Goal: Check status: Check status

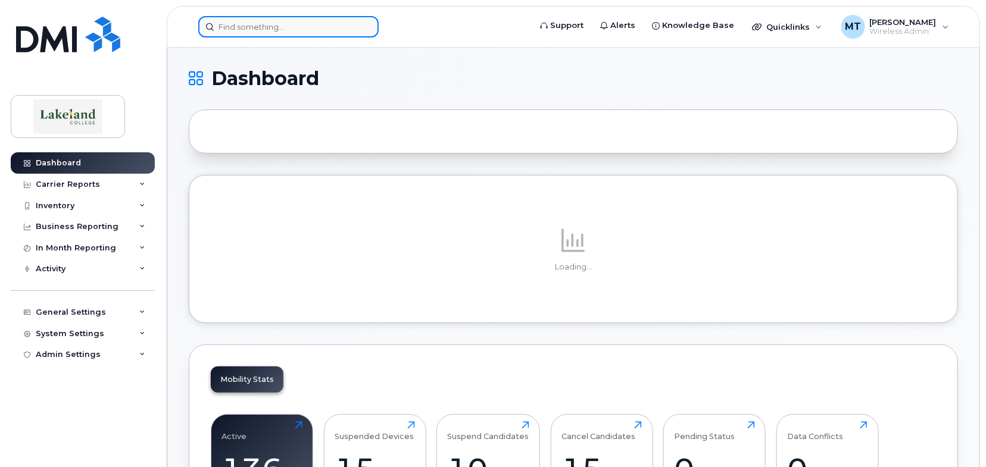
click at [275, 26] on input at bounding box center [288, 26] width 180 height 21
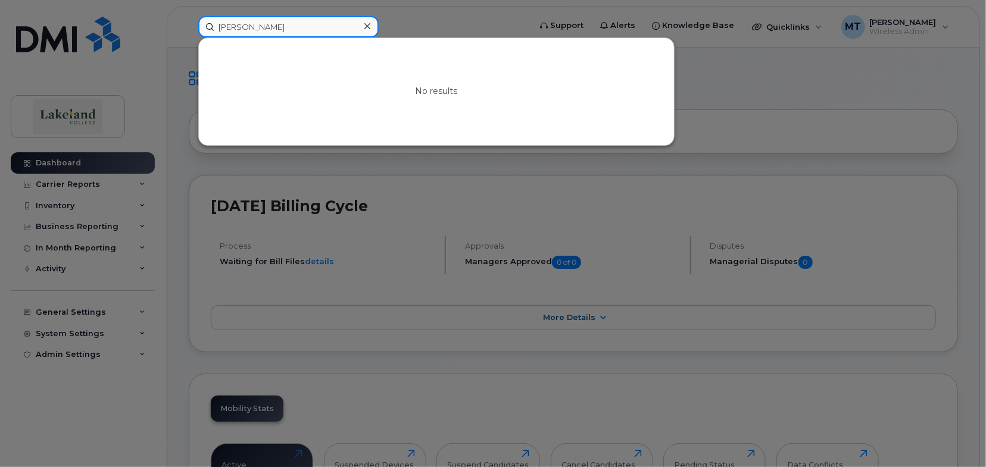
drag, startPoint x: 274, startPoint y: 28, endPoint x: 206, endPoint y: 27, distance: 68.5
click at [206, 27] on input "denise" at bounding box center [288, 26] width 180 height 21
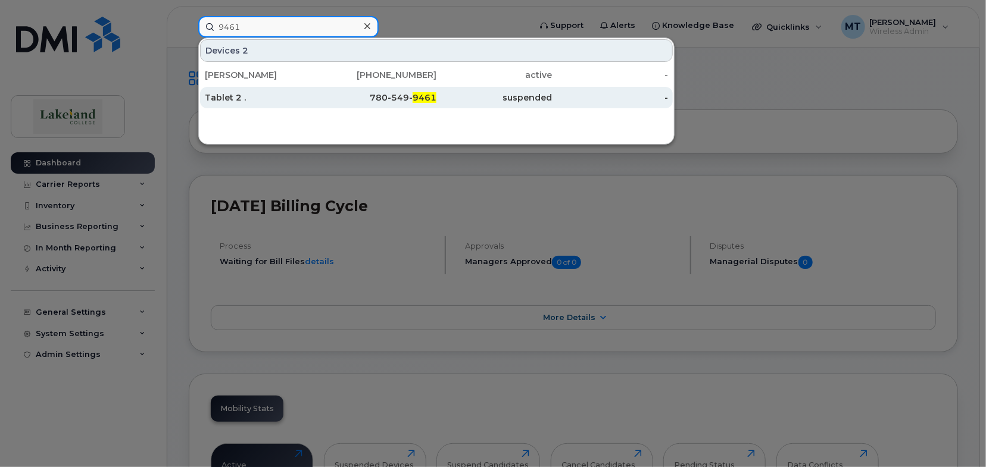
type input "9461"
click at [246, 95] on div "Tablet 2 ." at bounding box center [263, 98] width 116 height 12
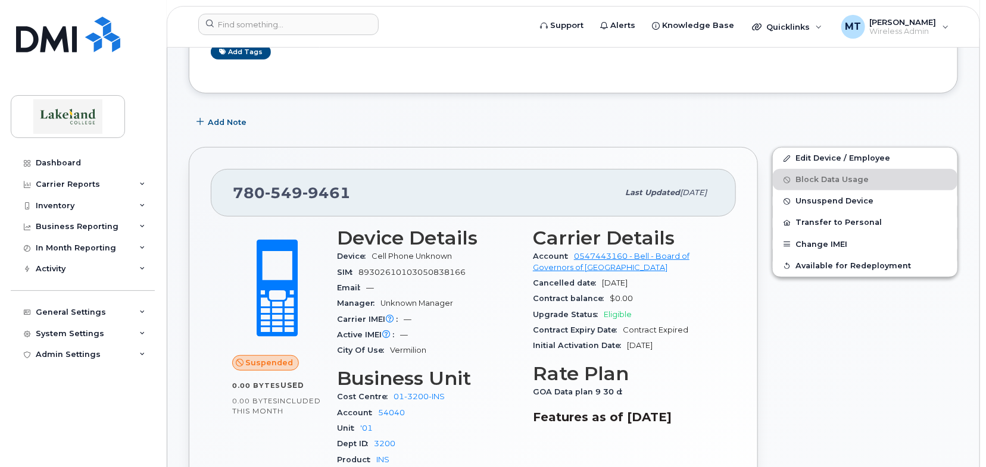
scroll to position [119, 0]
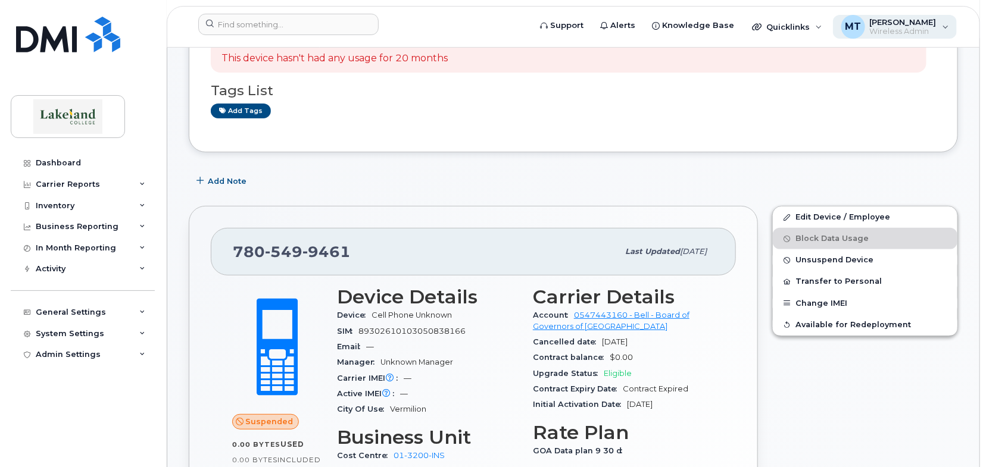
click at [911, 27] on span "Wireless Admin" at bounding box center [903, 32] width 67 height 10
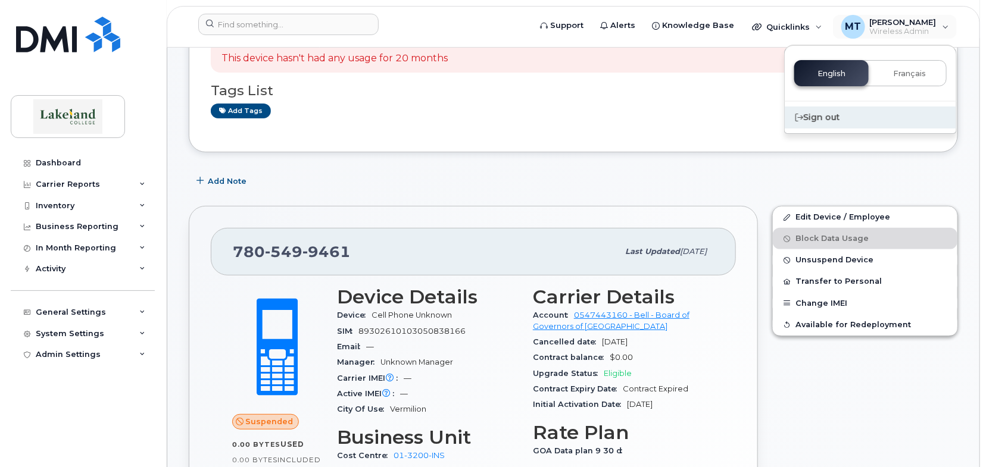
click at [820, 112] on div "Sign out" at bounding box center [869, 118] width 171 height 22
